Goal: Task Accomplishment & Management: Manage account settings

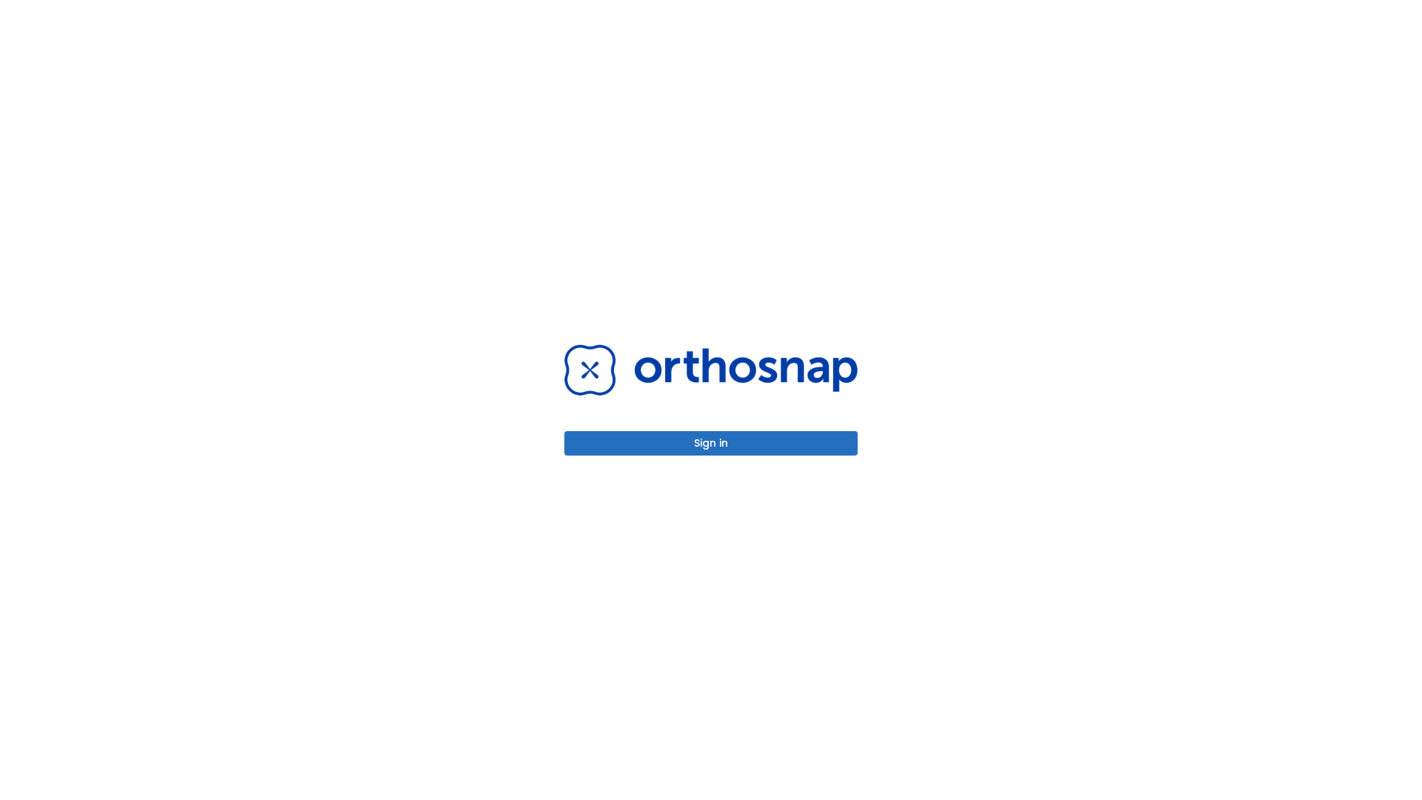
click at [711, 443] on button "Sign in" at bounding box center [711, 443] width 293 height 24
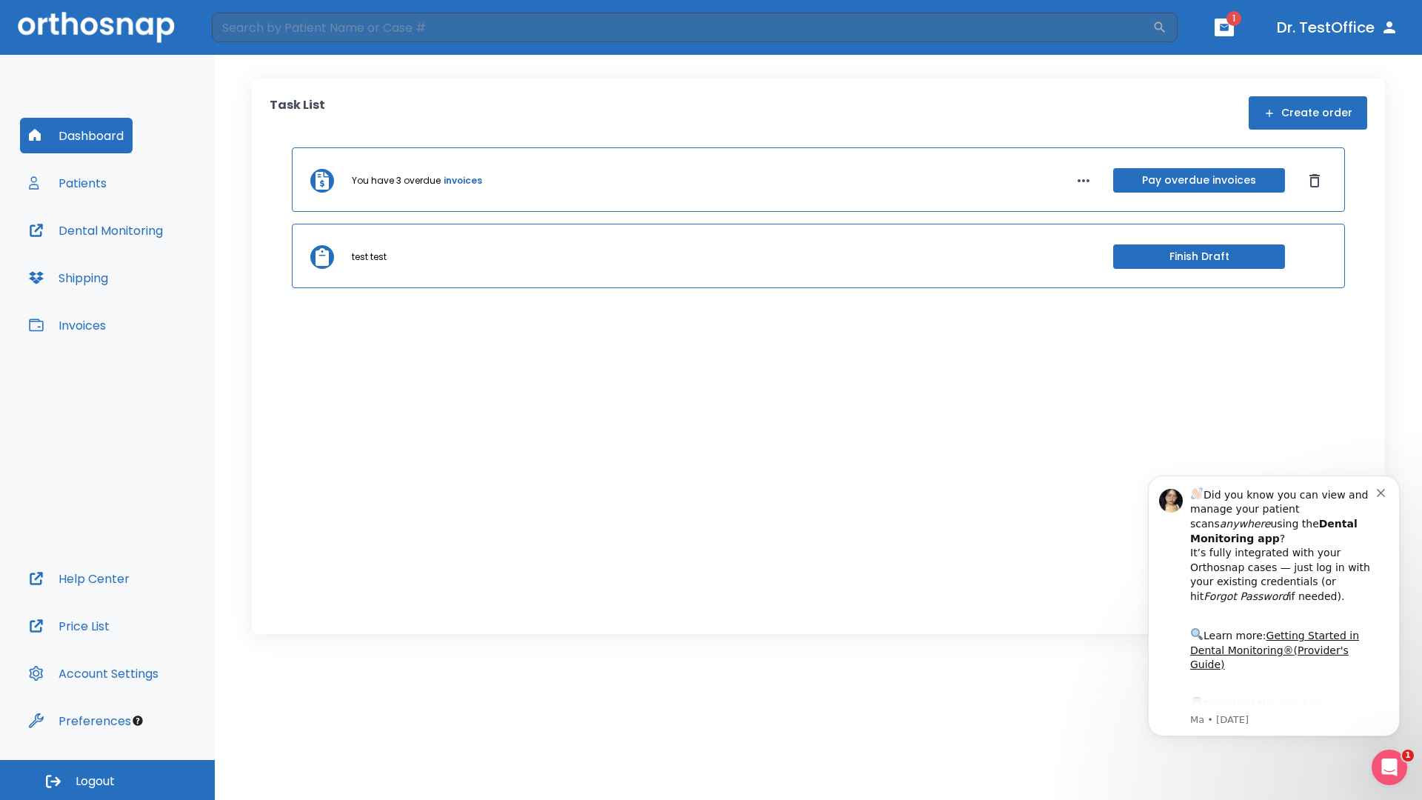
click at [107, 780] on span "Logout" at bounding box center [95, 781] width 39 height 16
